Goal: Answer question/provide support: Participate in discussion

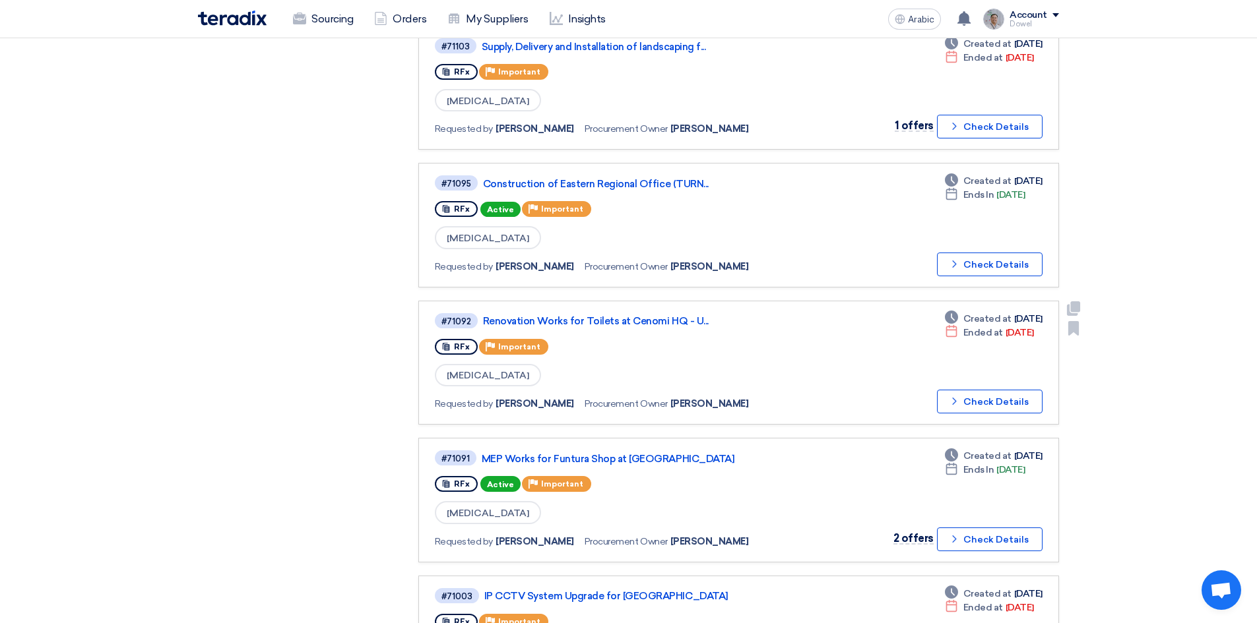
scroll to position [594, 0]
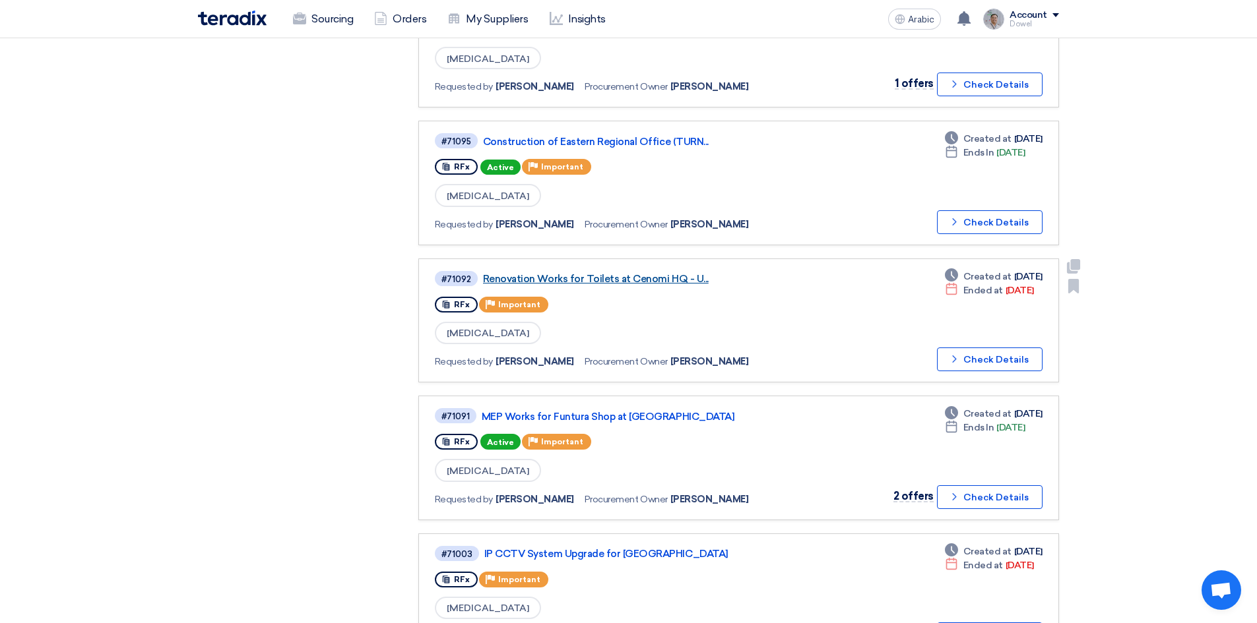
click at [616, 282] on font "Renovation Works for Toilets at Cenomi HQ - U..." at bounding box center [596, 279] width 226 height 12
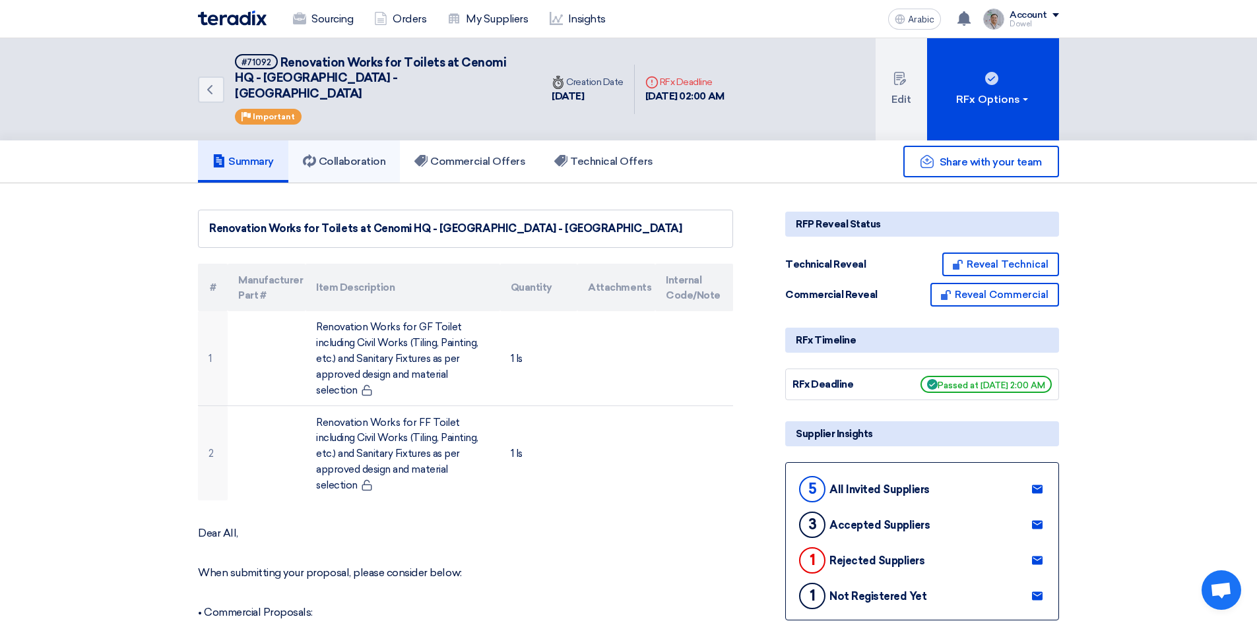
click at [355, 155] on font "Collaboration" at bounding box center [352, 161] width 67 height 13
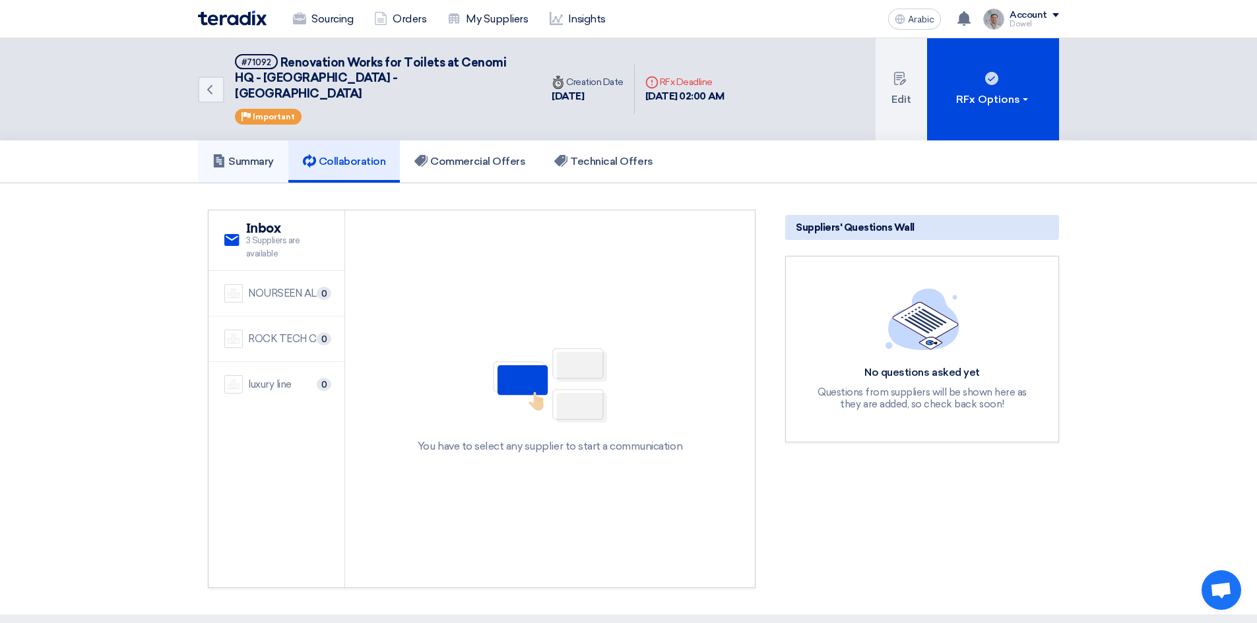
click at [261, 155] on font "Summary" at bounding box center [251, 161] width 46 height 13
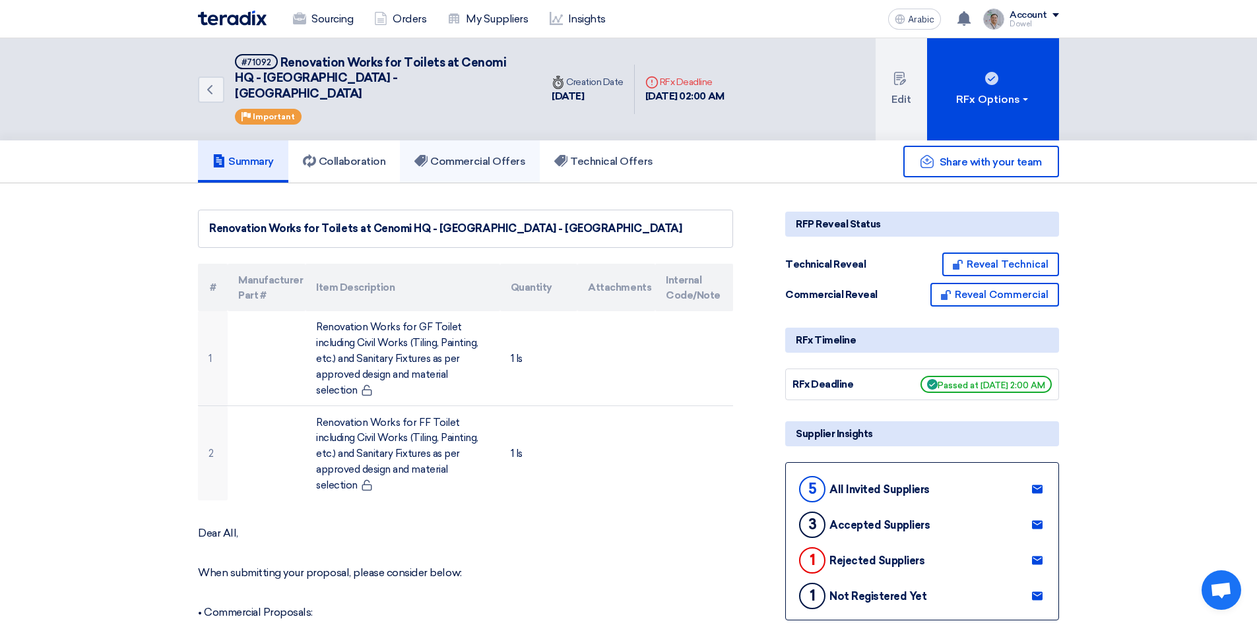
click at [493, 160] on link "Commercial Offers" at bounding box center [470, 162] width 140 height 42
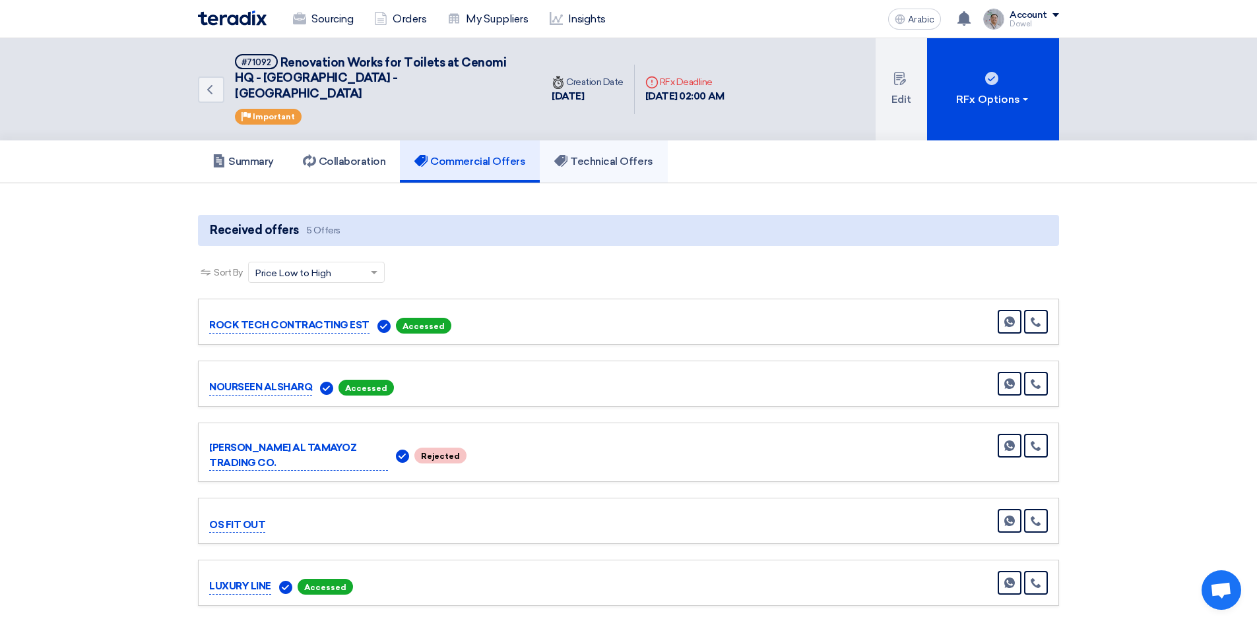
click at [611, 155] on font "Technical Offers" at bounding box center [611, 161] width 82 height 13
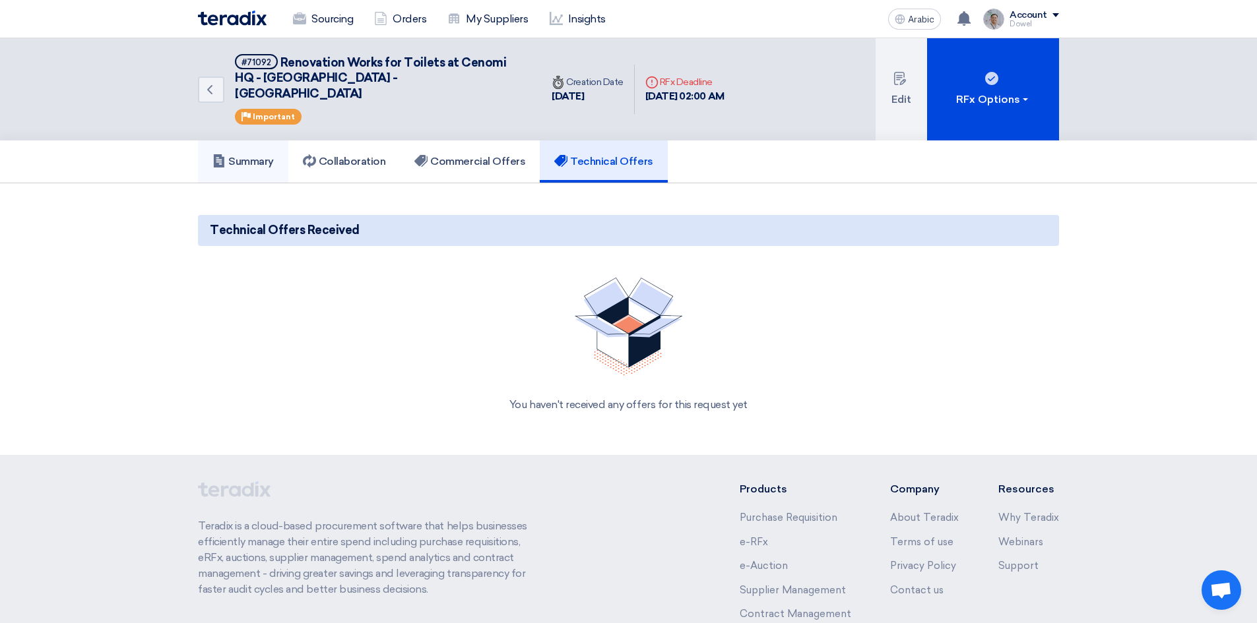
click at [256, 155] on font "Summary" at bounding box center [251, 161] width 46 height 13
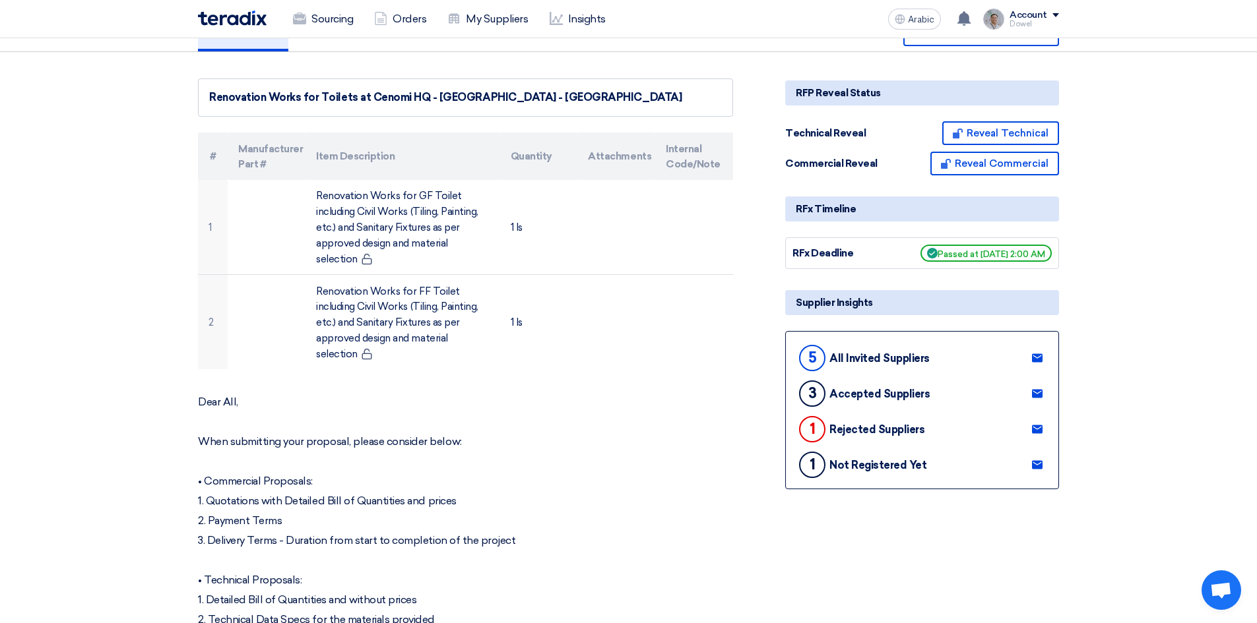
scroll to position [132, 0]
click at [1037, 389] on use at bounding box center [1037, 393] width 11 height 9
click at [1040, 461] on use at bounding box center [1037, 465] width 11 height 9
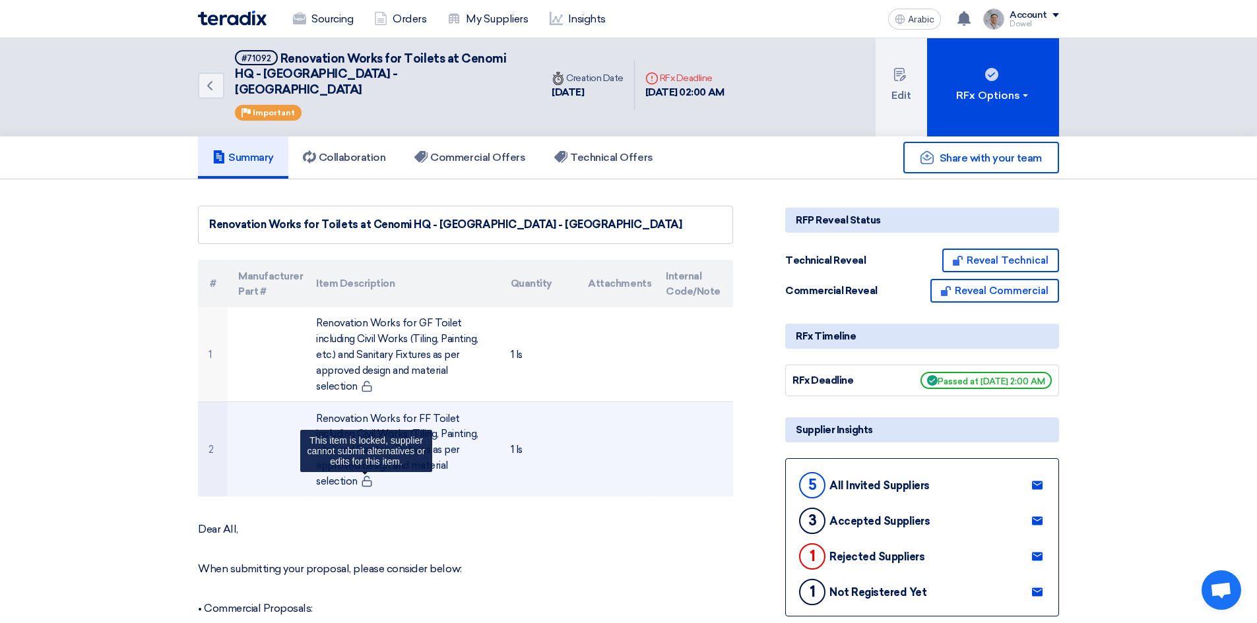
scroll to position [0, 0]
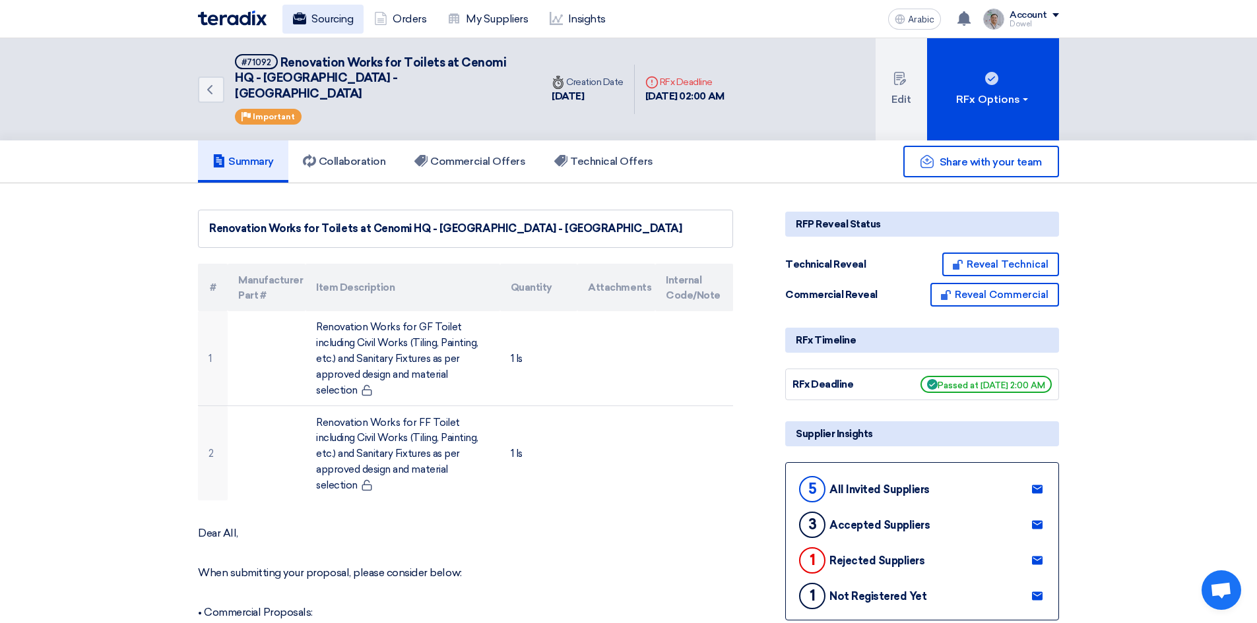
click at [326, 20] on font "Sourcing" at bounding box center [332, 19] width 42 height 13
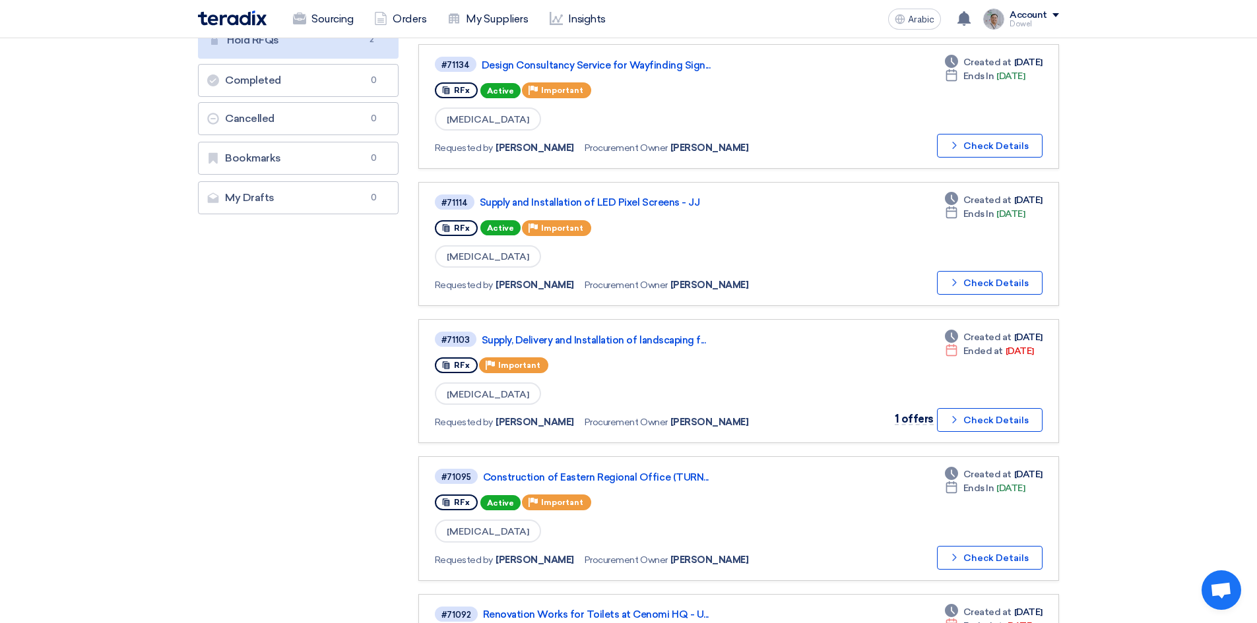
scroll to position [132, 0]
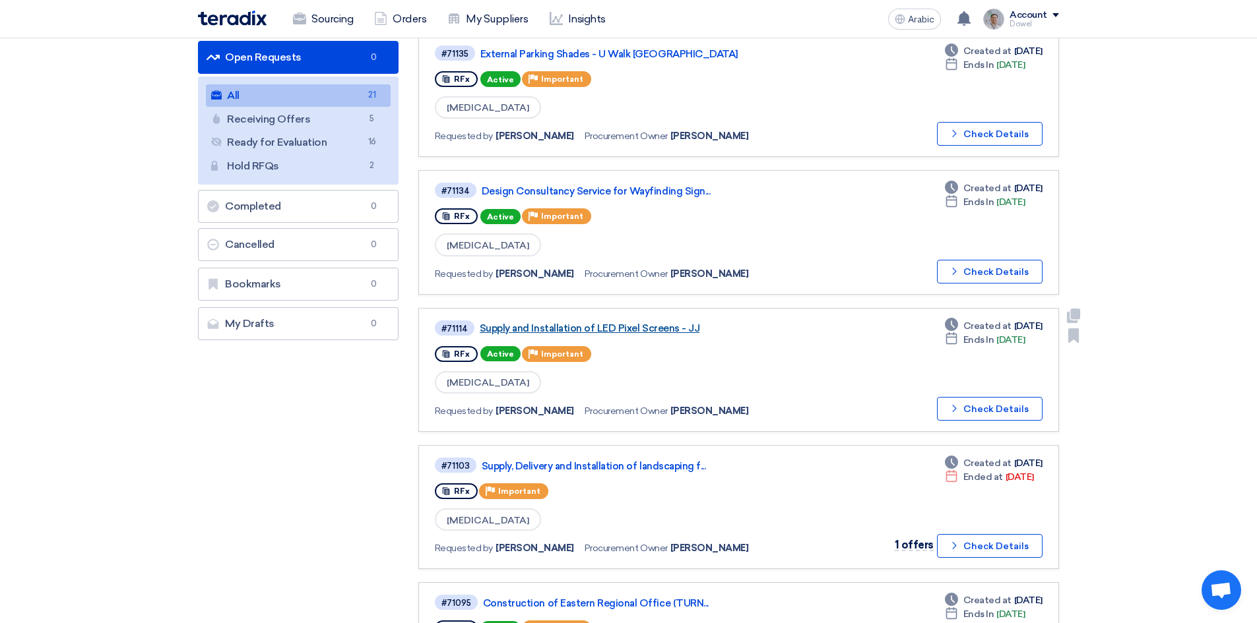
click at [620, 332] on font "Supply and Installation of LED Pixel Screens - JJ" at bounding box center [590, 329] width 220 height 12
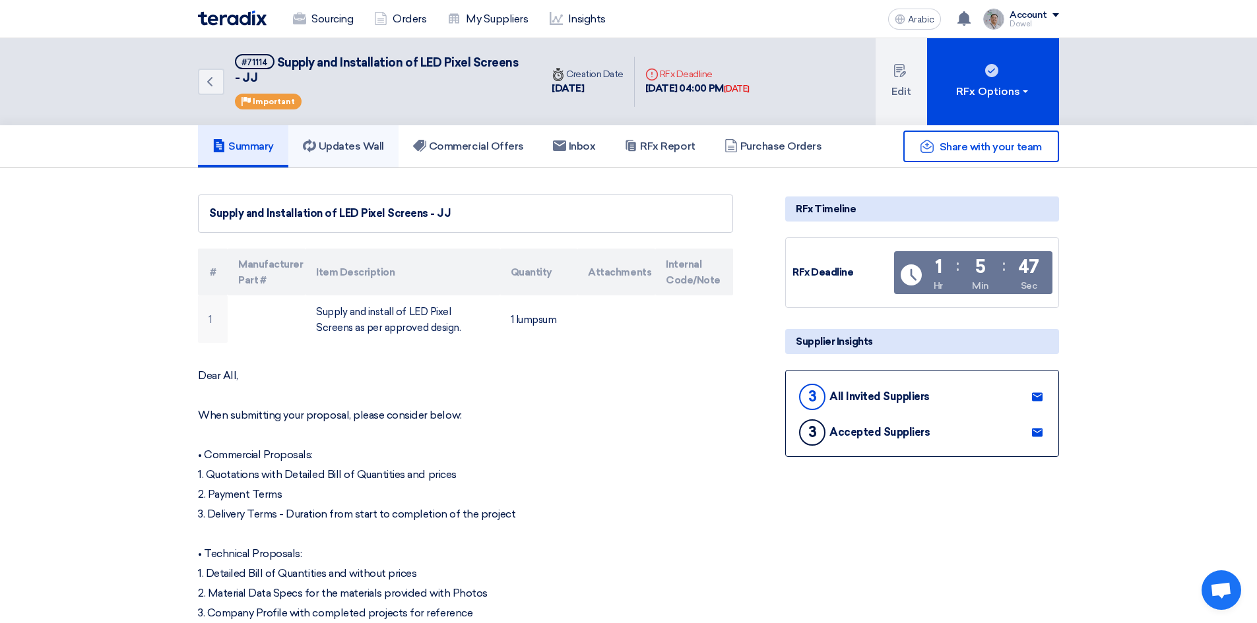
click at [375, 143] on font "Updates Wall" at bounding box center [351, 146] width 65 height 13
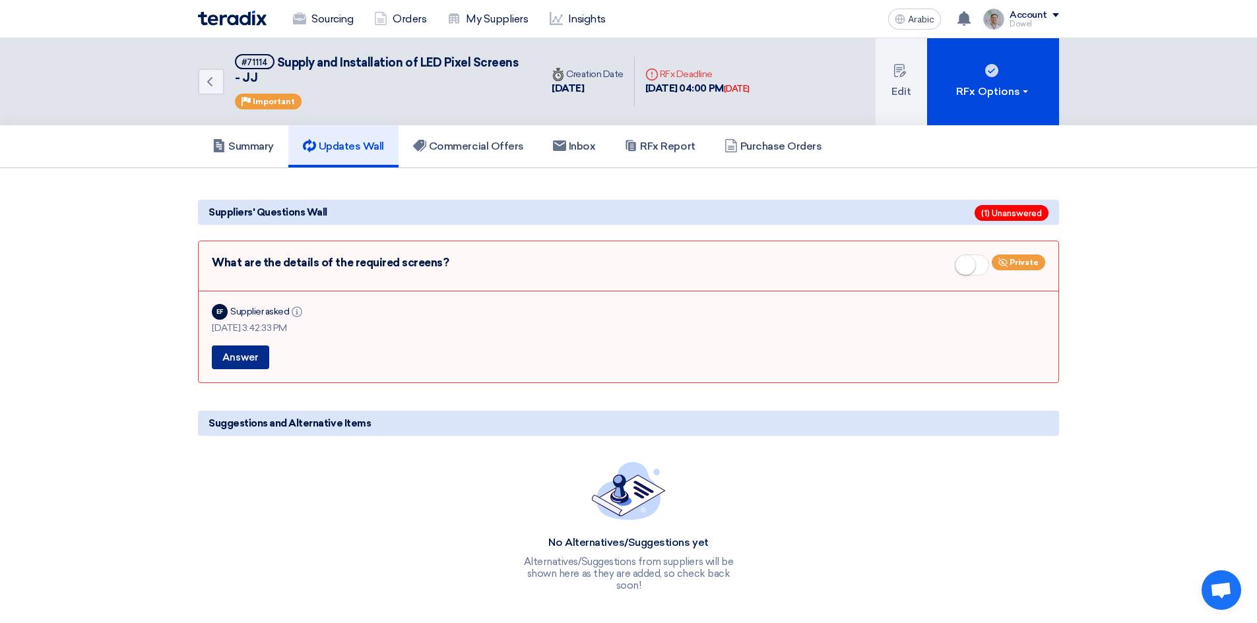
click at [245, 362] on font "Answer" at bounding box center [240, 358] width 36 height 12
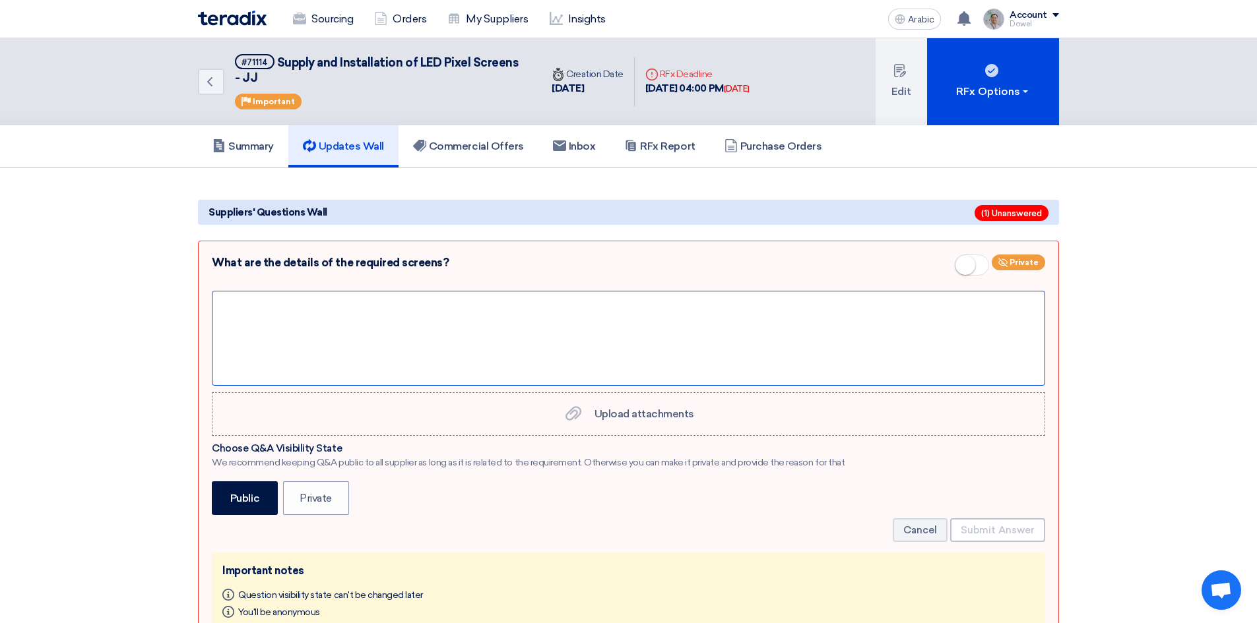
click at [331, 331] on div at bounding box center [628, 338] width 833 height 95
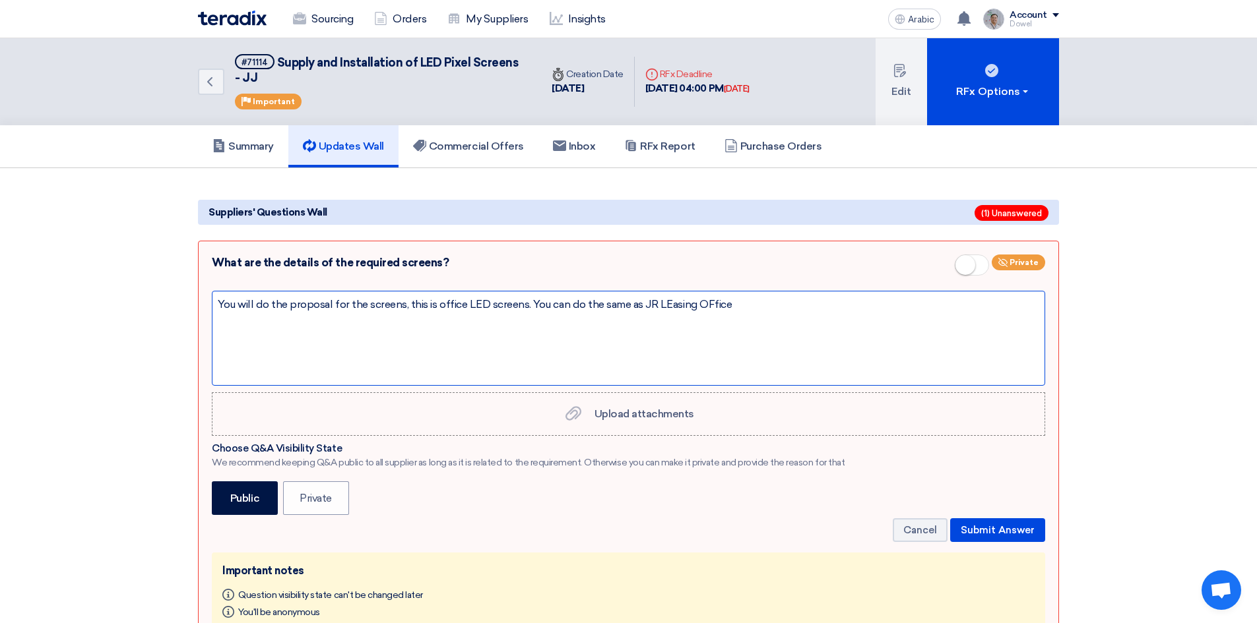
click at [666, 306] on div "You will do the proposal for the screens, this is office LED screens. You can d…" at bounding box center [628, 338] width 833 height 95
drag, startPoint x: 707, startPoint y: 301, endPoint x: 769, endPoint y: 369, distance: 92.4
click at [716, 312] on div "You will do the proposal for the screens, this is office LED screens. You can d…" at bounding box center [628, 338] width 833 height 95
click at [734, 306] on div "You will do the proposal for the screens, this is office LED screens. You can d…" at bounding box center [628, 338] width 833 height 95
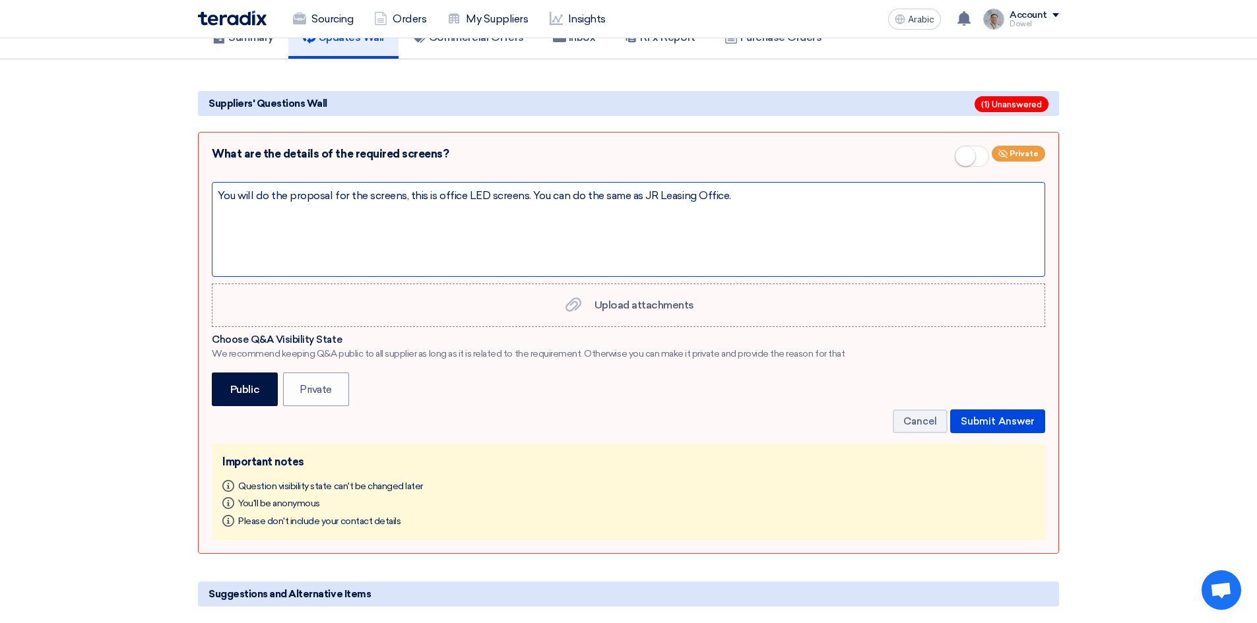
scroll to position [132, 0]
